Goal: Task Accomplishment & Management: Use online tool/utility

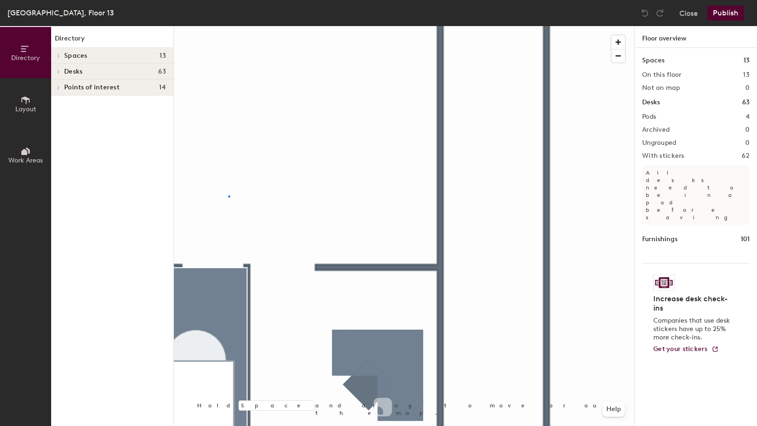
click at [228, 26] on div at bounding box center [404, 26] width 461 height 0
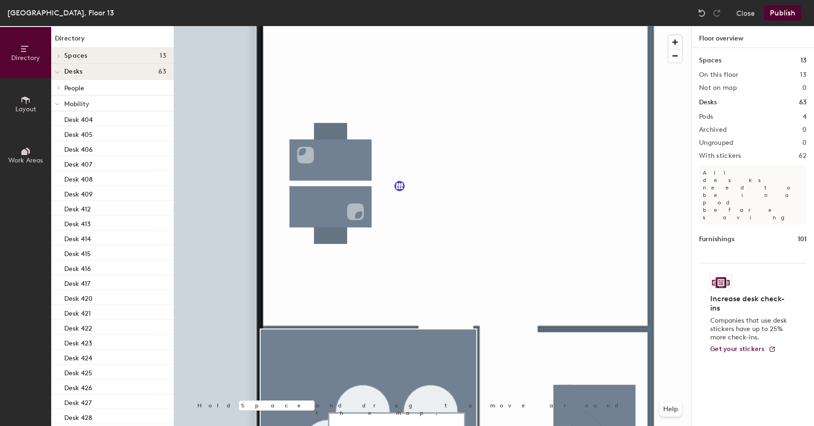
click at [676, 407] on button "Help" at bounding box center [670, 409] width 22 height 15
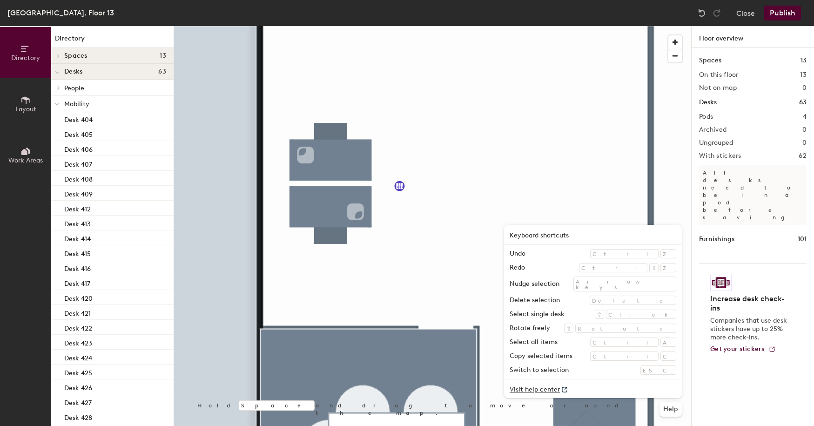
click at [609, 385] on link "Visit help center" at bounding box center [593, 388] width 178 height 19
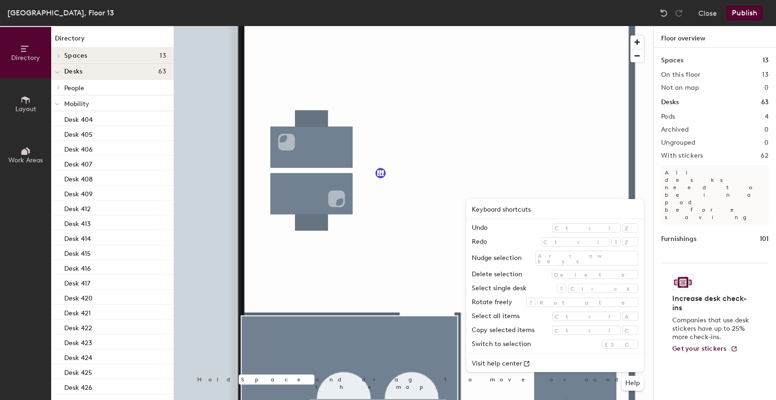
click at [303, 26] on div at bounding box center [413, 26] width 479 height 0
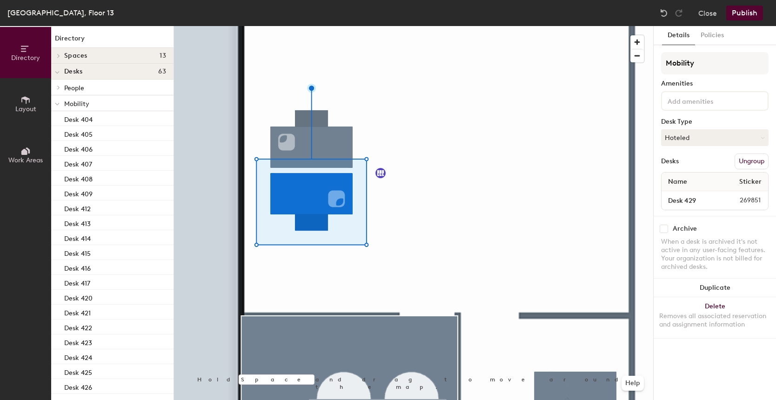
click at [474, 26] on div at bounding box center [413, 26] width 479 height 0
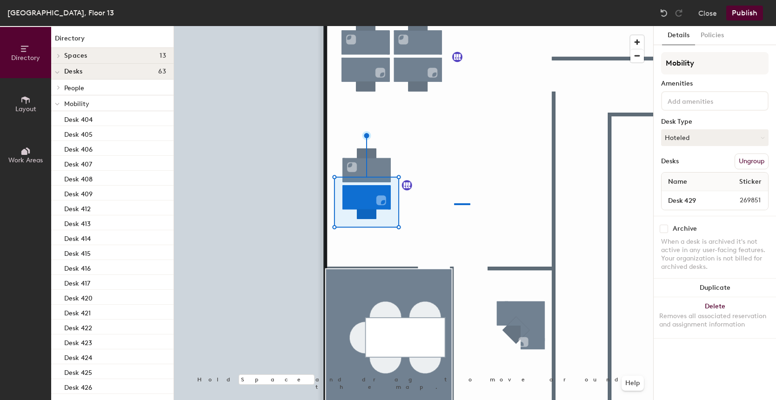
click at [454, 26] on div at bounding box center [413, 26] width 479 height 0
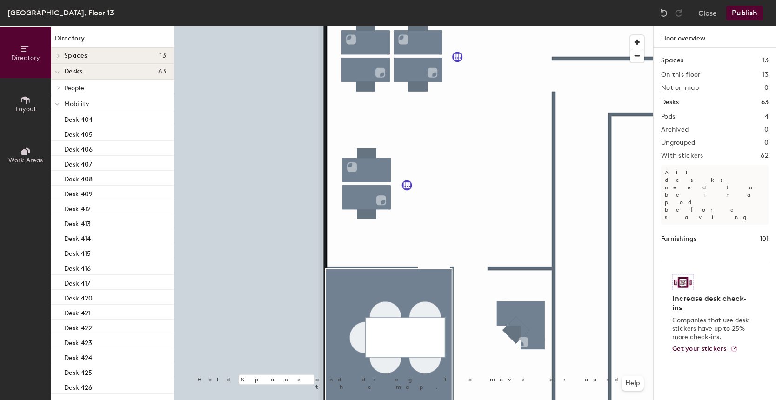
click at [56, 104] on icon at bounding box center [57, 104] width 4 height 2
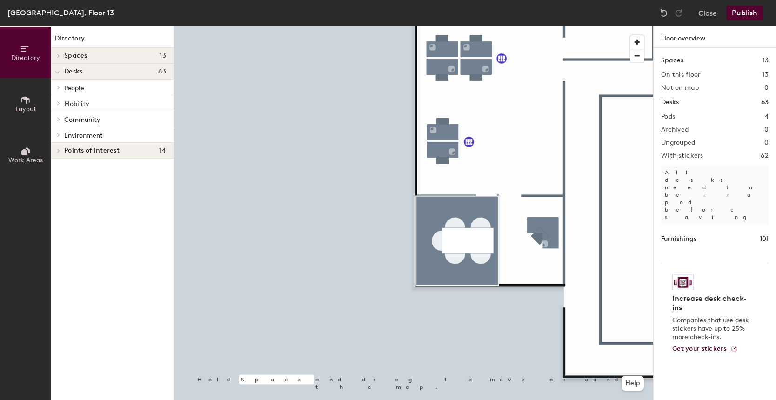
click at [24, 47] on icon at bounding box center [25, 49] width 10 height 10
click at [24, 103] on icon at bounding box center [25, 100] width 10 height 10
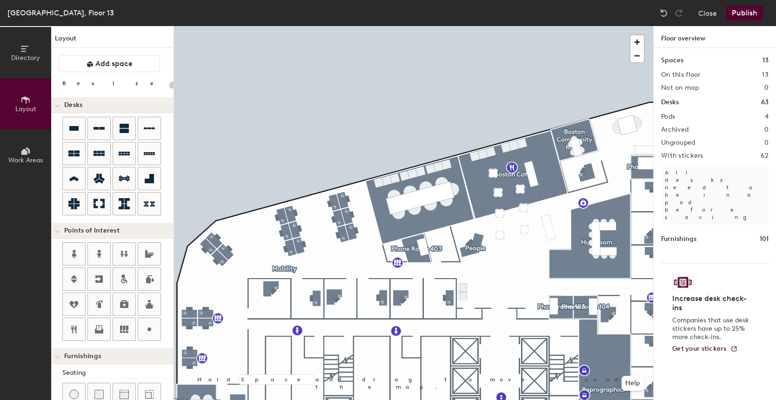
click at [24, 53] on icon at bounding box center [25, 49] width 10 height 10
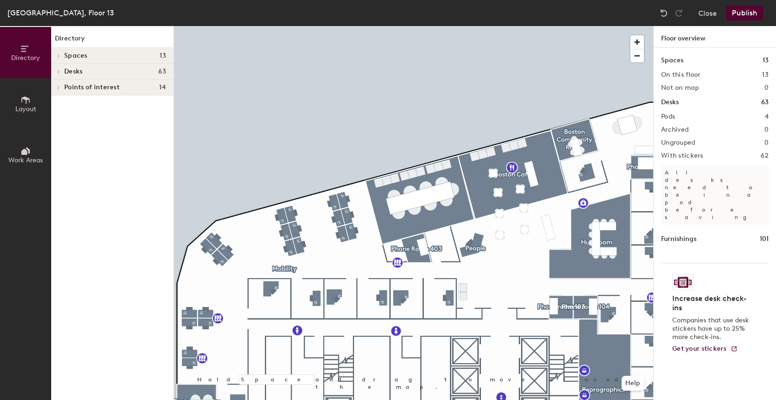
click at [713, 15] on button "Close" at bounding box center [707, 13] width 19 height 15
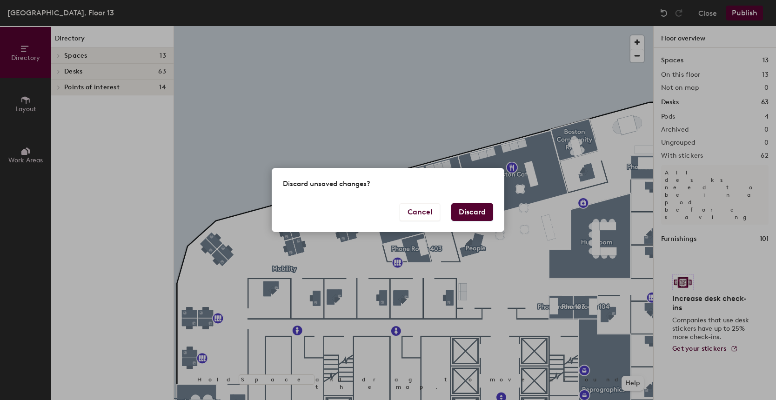
click at [472, 212] on button "Discard" at bounding box center [472, 212] width 42 height 18
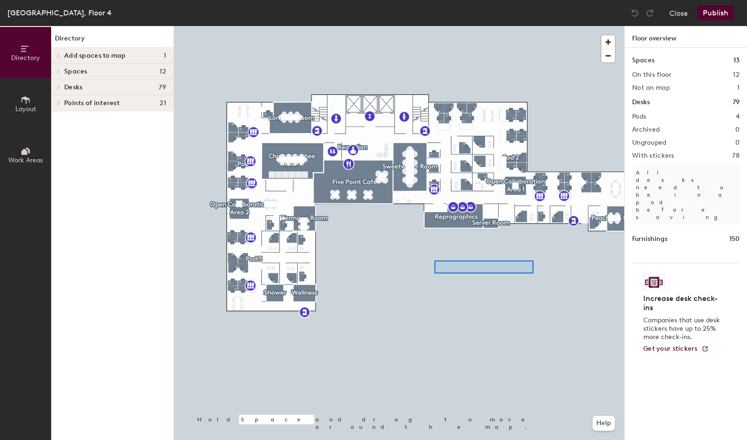
click at [435, 26] on div at bounding box center [399, 26] width 450 height 0
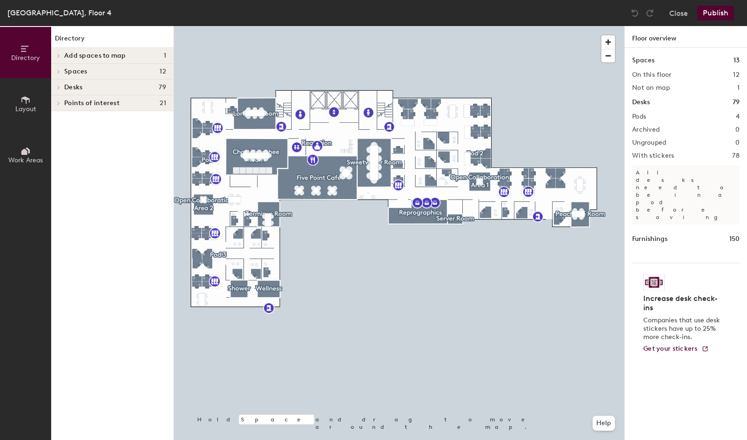
click at [59, 89] on icon at bounding box center [59, 87] width 4 height 5
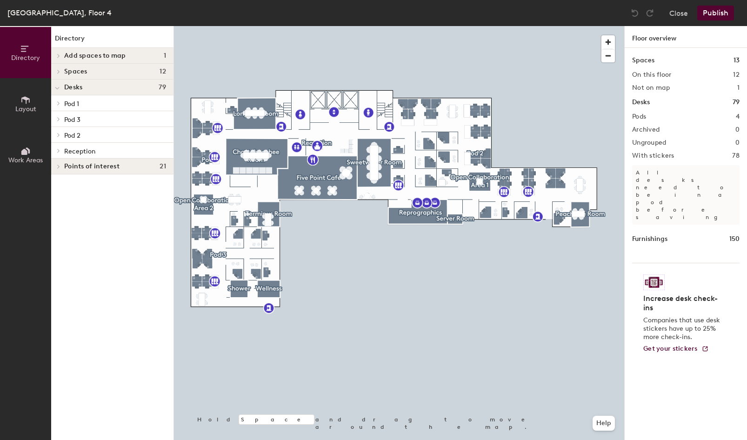
click at [57, 102] on icon at bounding box center [59, 103] width 4 height 5
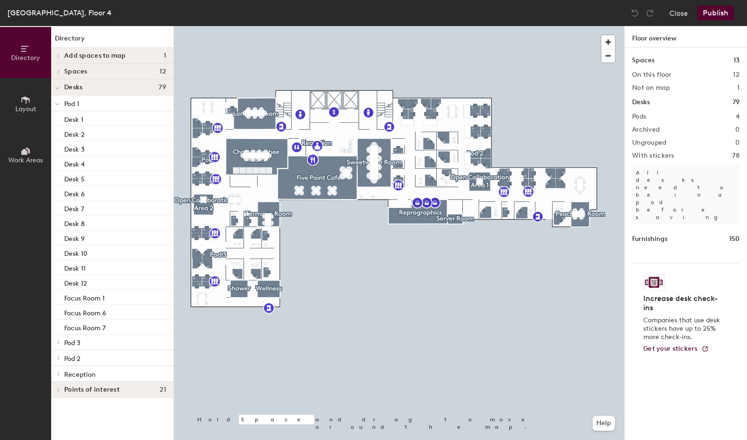
click at [93, 101] on p "Pod 1" at bounding box center [115, 103] width 102 height 12
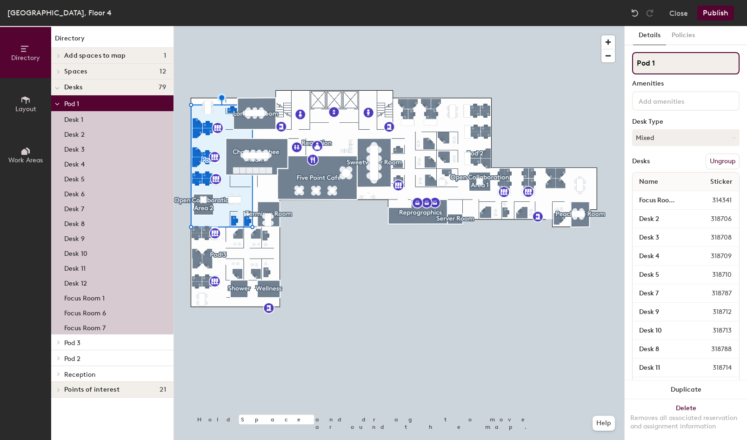
click at [672, 65] on input "Pod 1" at bounding box center [685, 63] width 107 height 22
type input "P"
type input "Northwest"
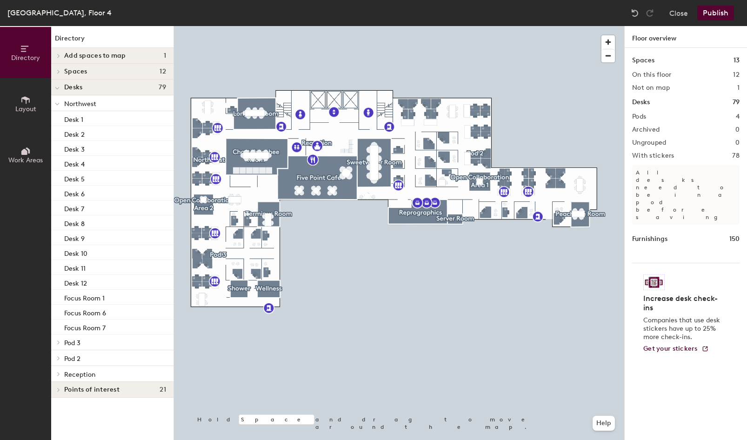
click at [57, 104] on icon at bounding box center [57, 104] width 5 height 4
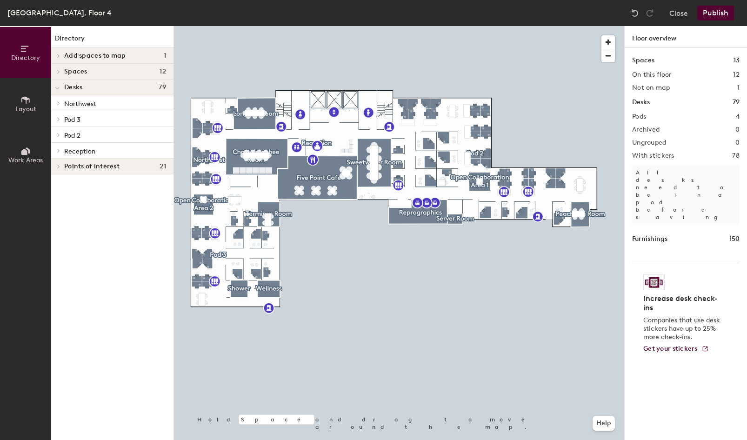
click at [96, 106] on span "Northwest" at bounding box center [80, 104] width 32 height 8
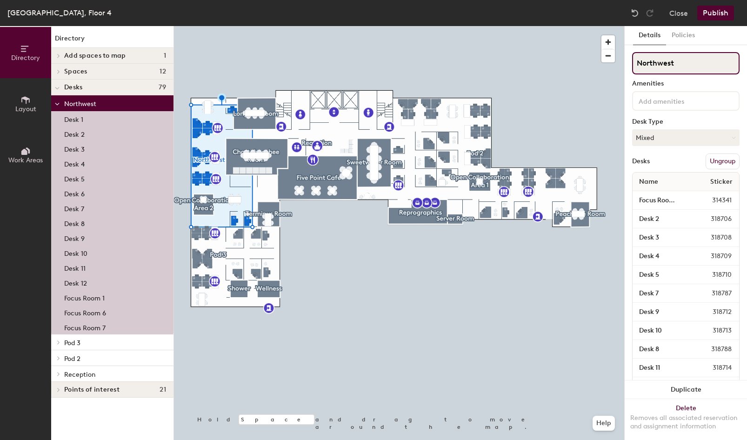
click at [692, 63] on input "Northwest" at bounding box center [685, 63] width 107 height 22
type input "N"
type input "Pod 1"
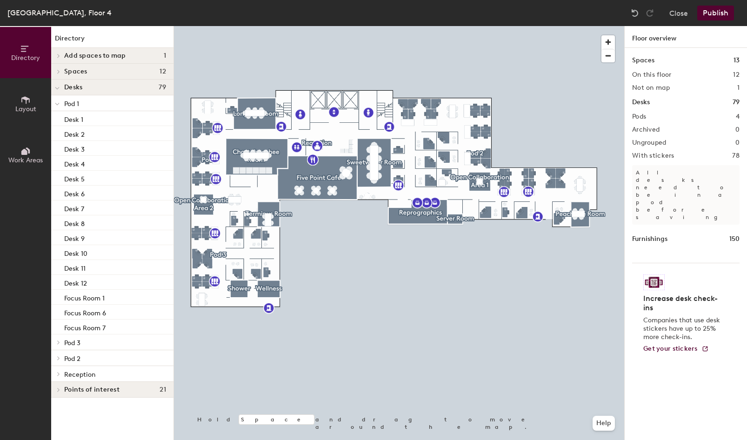
click at [57, 104] on icon at bounding box center [57, 104] width 5 height 4
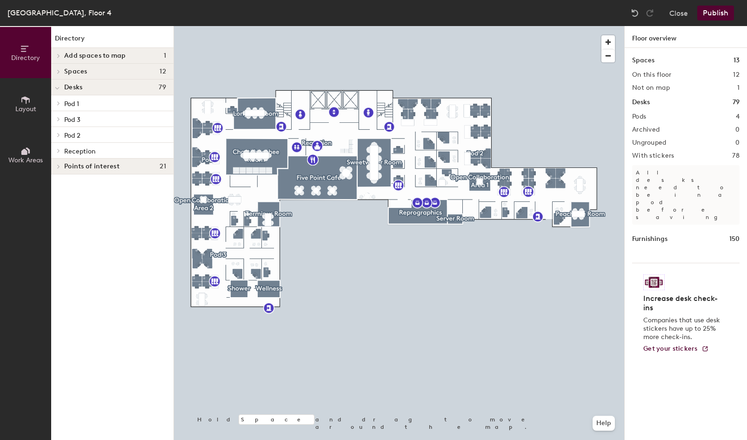
click at [59, 167] on icon at bounding box center [59, 166] width 4 height 5
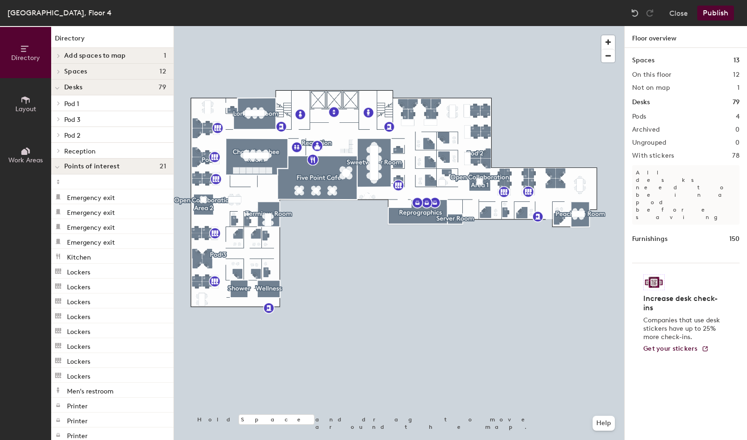
click at [29, 103] on icon at bounding box center [25, 100] width 10 height 10
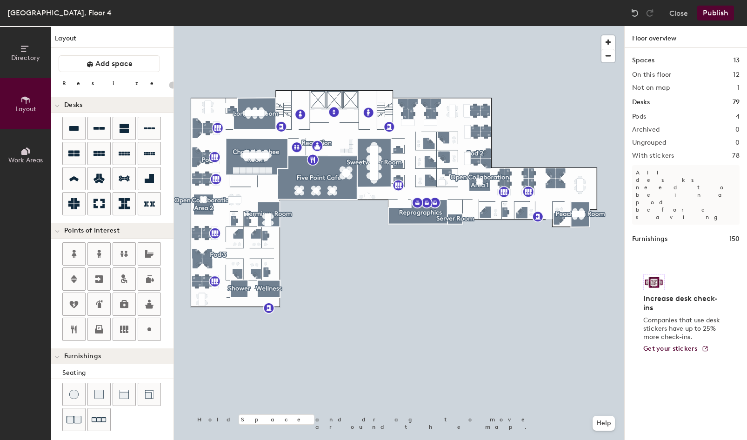
click at [22, 139] on button "Work Areas" at bounding box center [25, 154] width 51 height 51
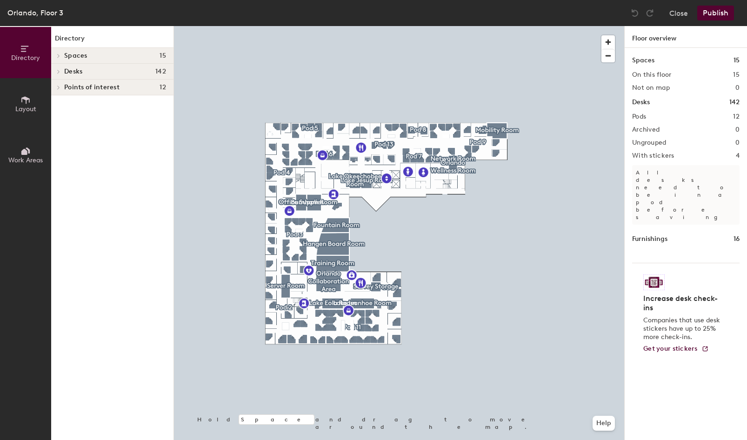
click at [21, 146] on icon at bounding box center [25, 151] width 10 height 10
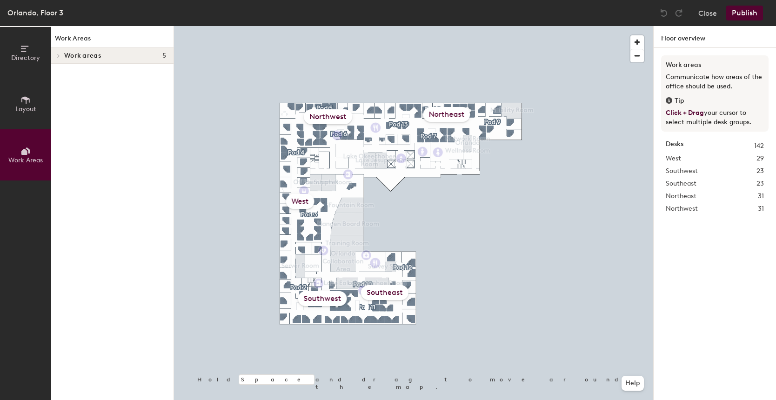
click at [350, 26] on div at bounding box center [413, 26] width 479 height 0
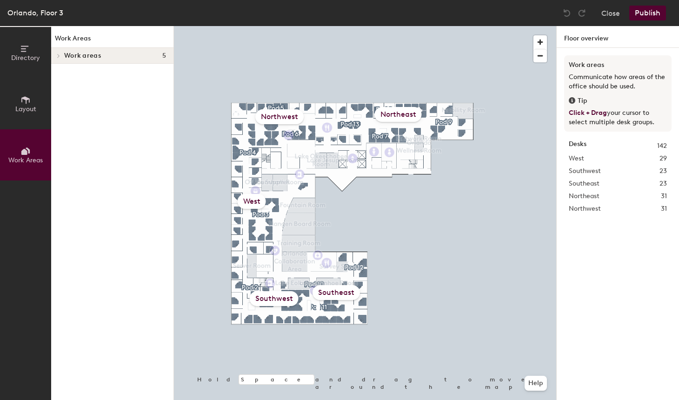
click at [32, 99] on button "Layout" at bounding box center [25, 103] width 51 height 51
